Goal: Task Accomplishment & Management: Manage account settings

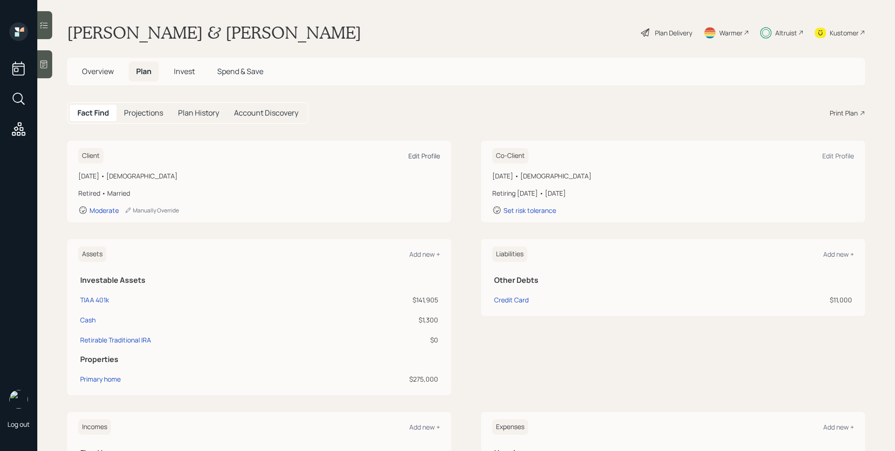
click at [430, 158] on div "Edit Profile" at bounding box center [425, 156] width 32 height 9
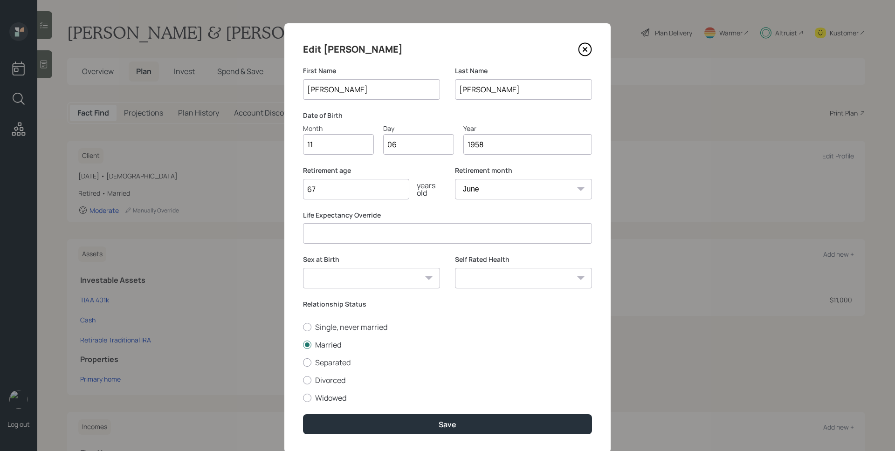
click at [520, 189] on select "January February March April May June July August September October November De…" at bounding box center [523, 189] width 137 height 21
select select "11"
click at [455, 179] on select "January February March April May June July August September October November De…" at bounding box center [523, 189] width 137 height 21
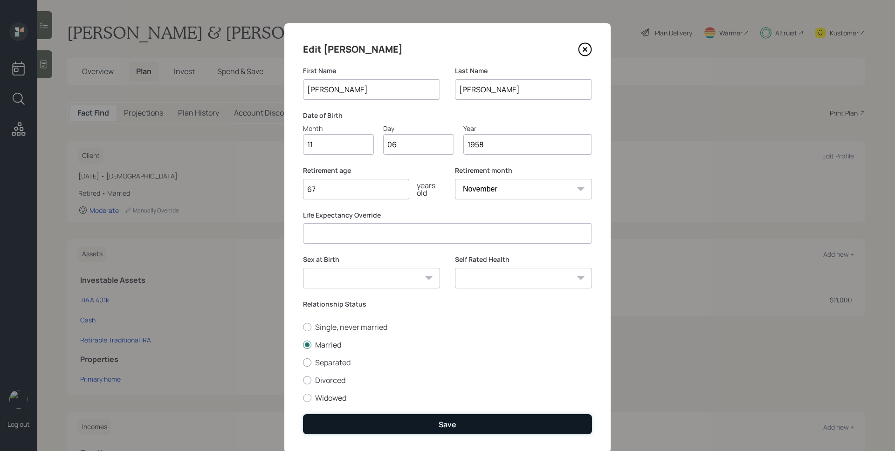
click at [492, 419] on button "Save" at bounding box center [447, 425] width 289 height 20
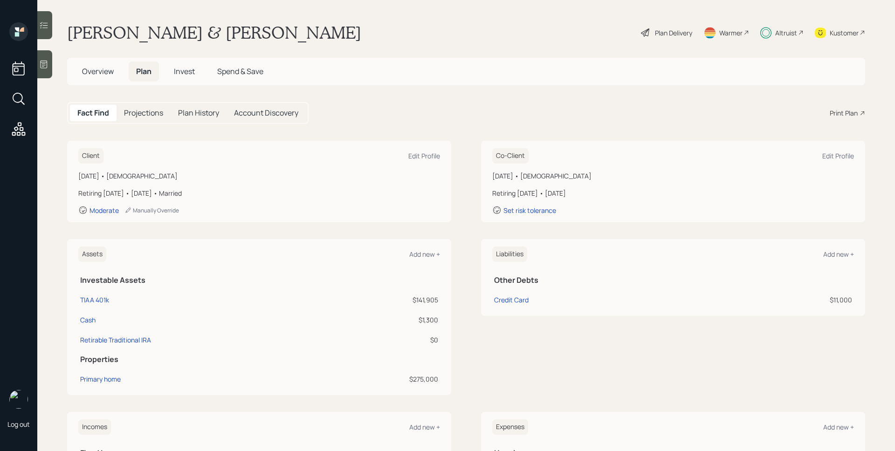
click at [658, 35] on div "Plan Delivery" at bounding box center [673, 33] width 37 height 10
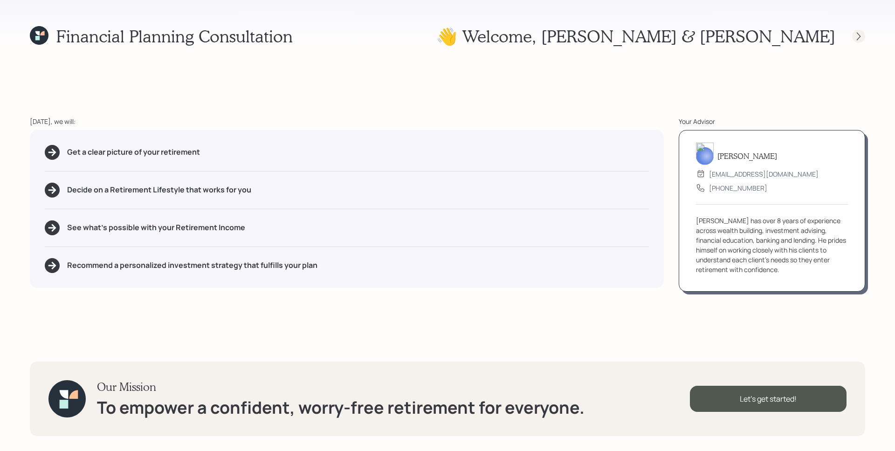
click at [860, 39] on icon at bounding box center [858, 36] width 9 height 9
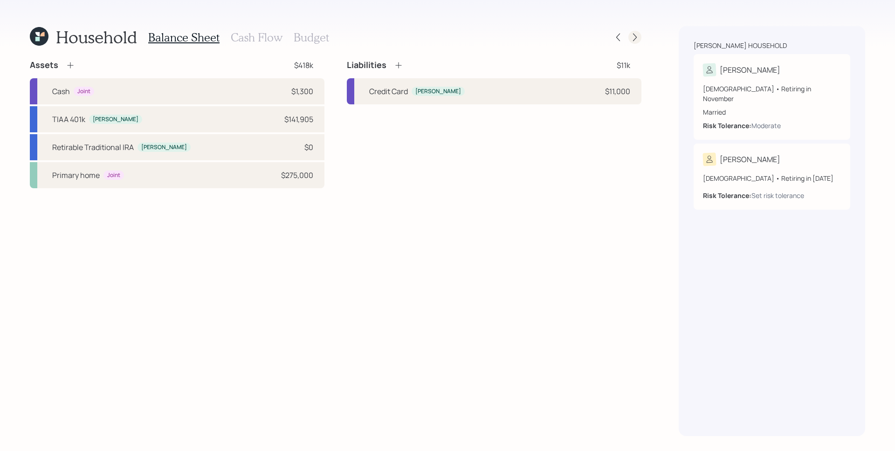
click at [632, 33] on icon at bounding box center [635, 37] width 9 height 9
